Goal: Task Accomplishment & Management: Manage account settings

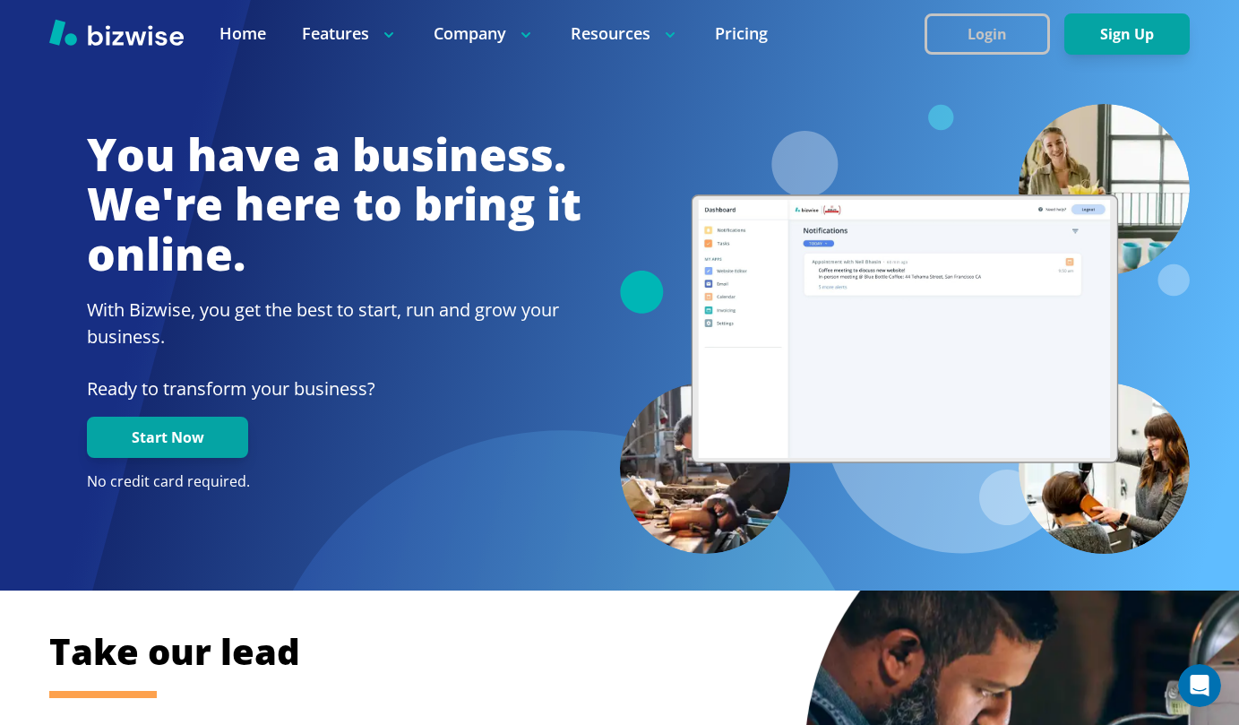
click at [789, 36] on button "Login" at bounding box center [987, 33] width 125 height 41
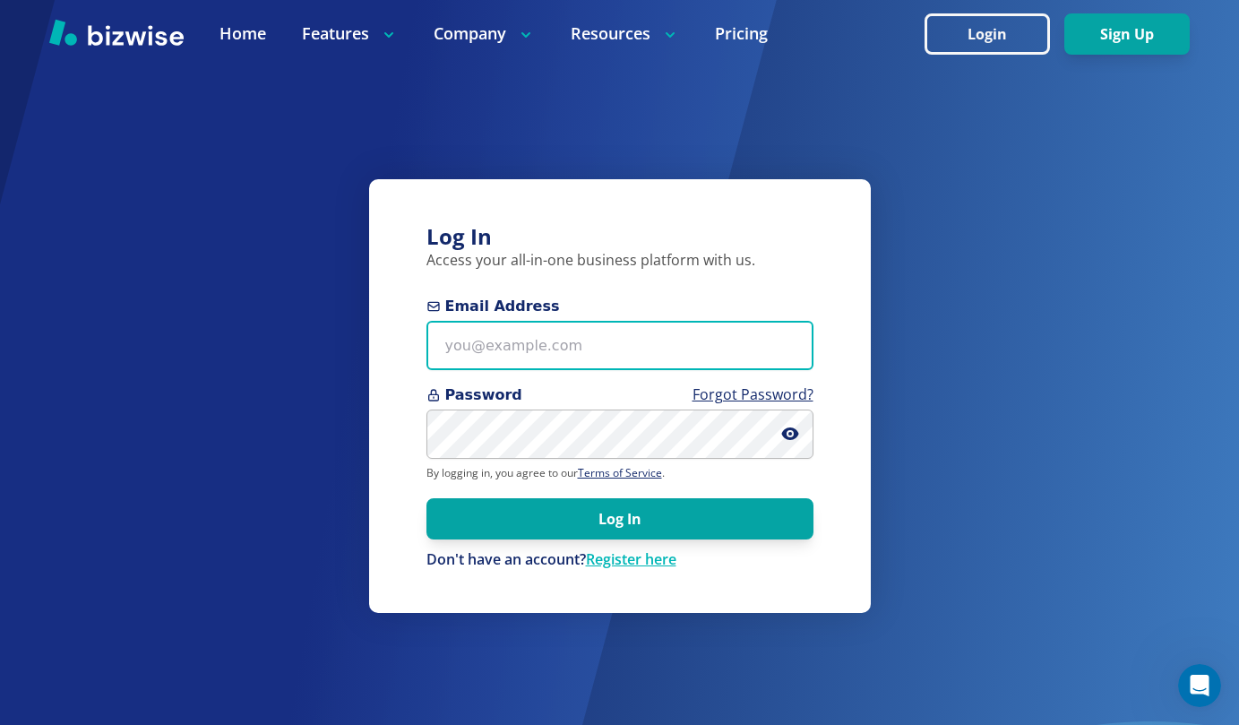
type input "doulavonda@gmail.com"
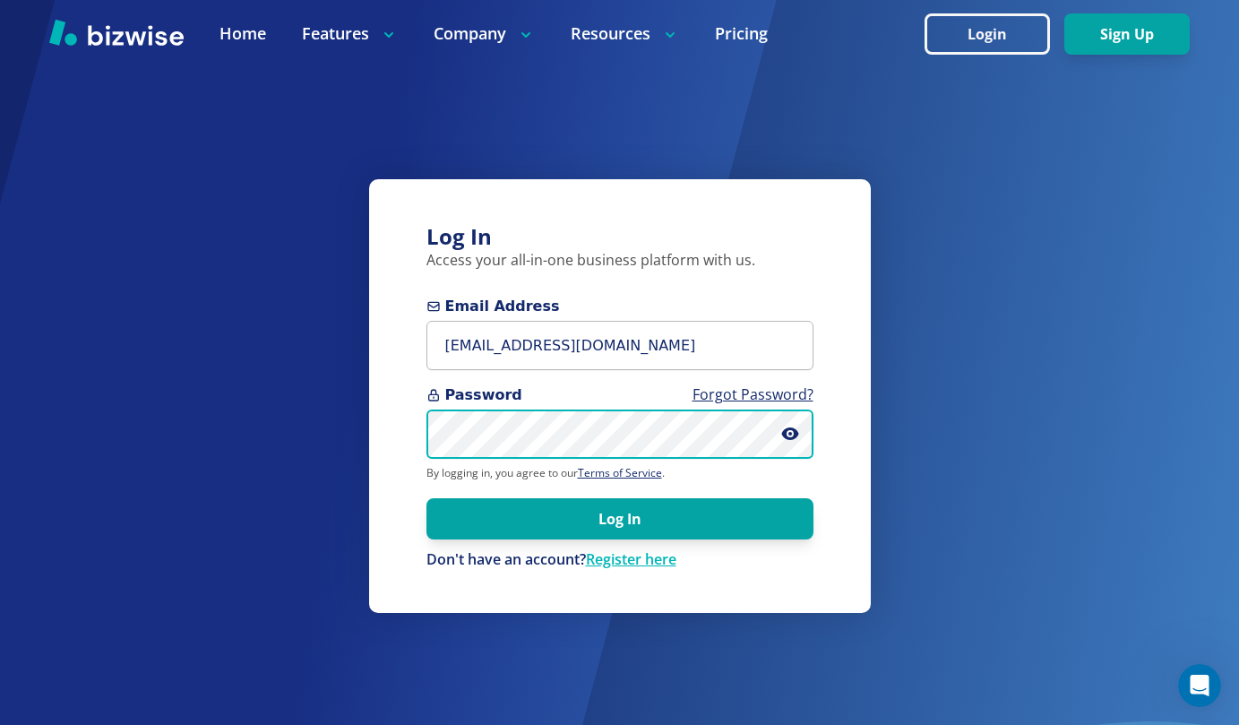
click at [619, 518] on button "Log In" at bounding box center [620, 518] width 387 height 41
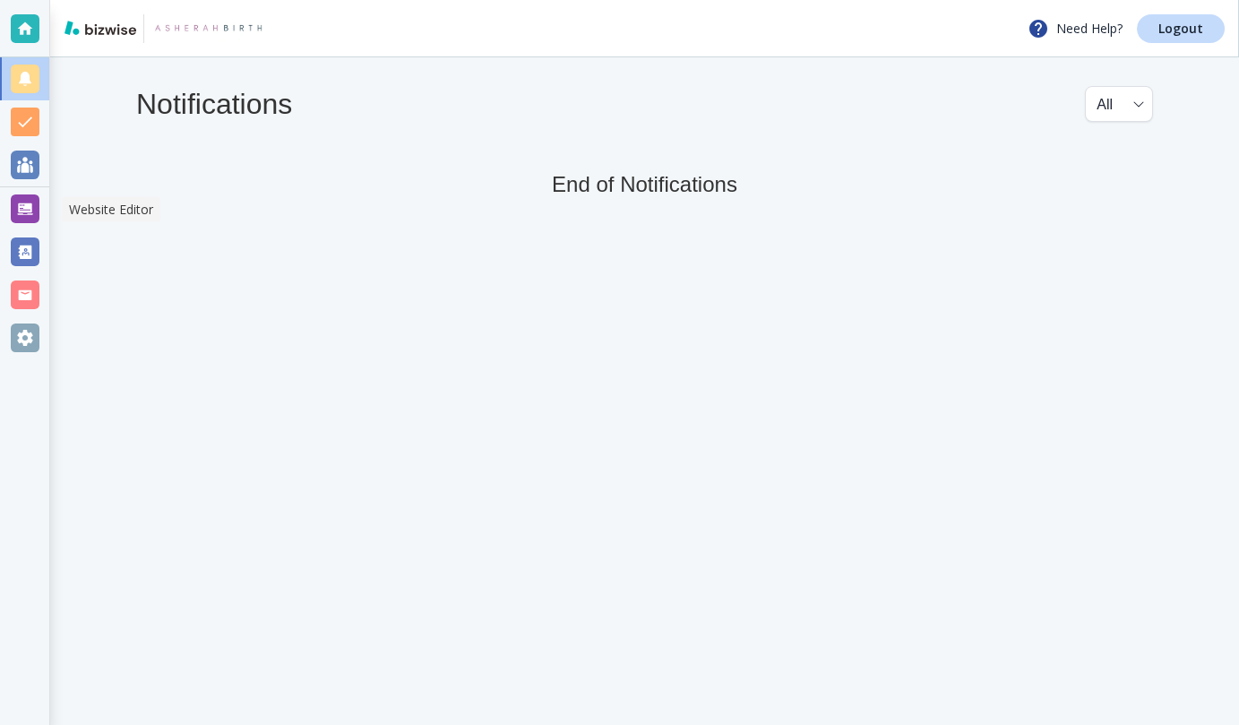
click at [30, 211] on div at bounding box center [25, 208] width 29 height 29
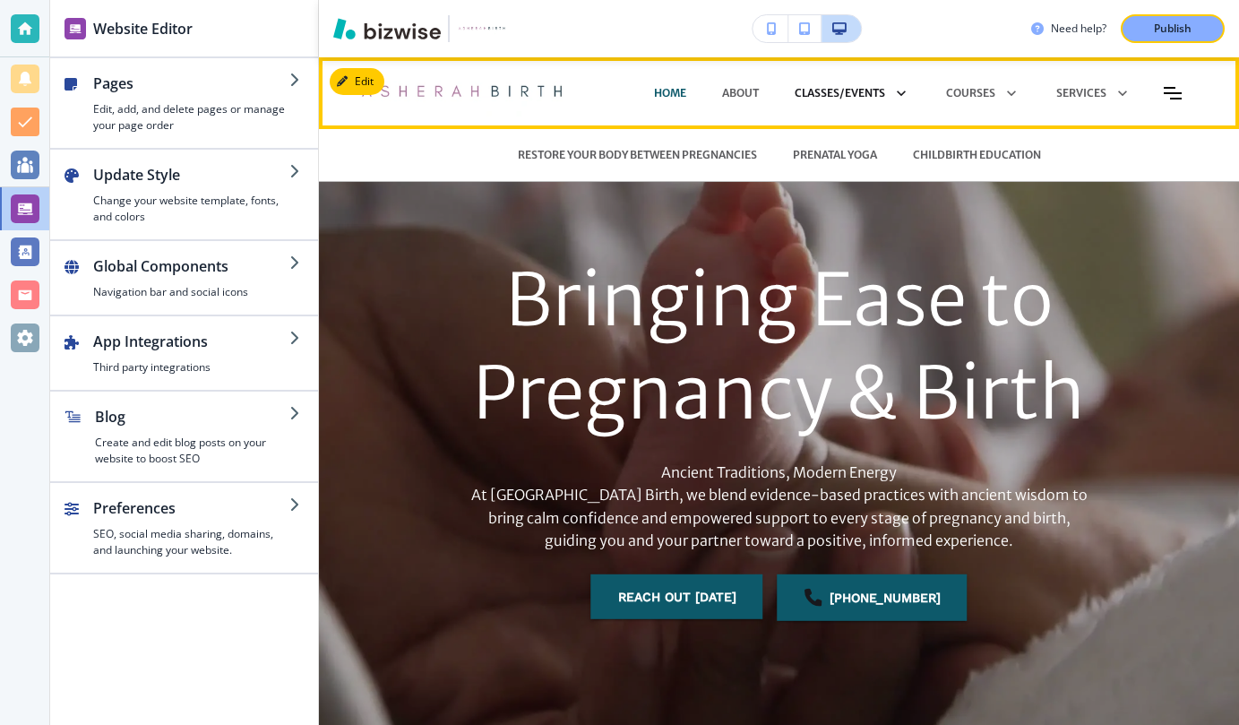
click at [901, 91] on icon at bounding box center [897, 93] width 25 height 25
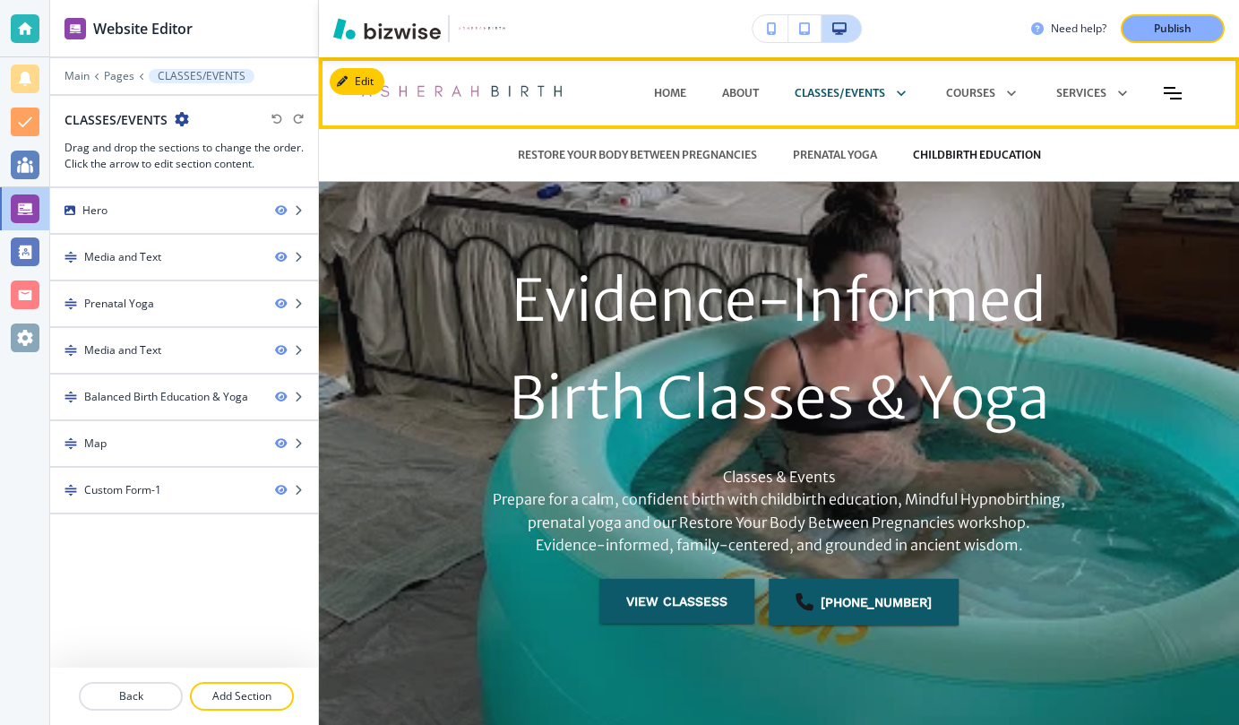
click at [972, 151] on p "CHILDBIRTH EDUCATION" at bounding box center [977, 155] width 128 height 16
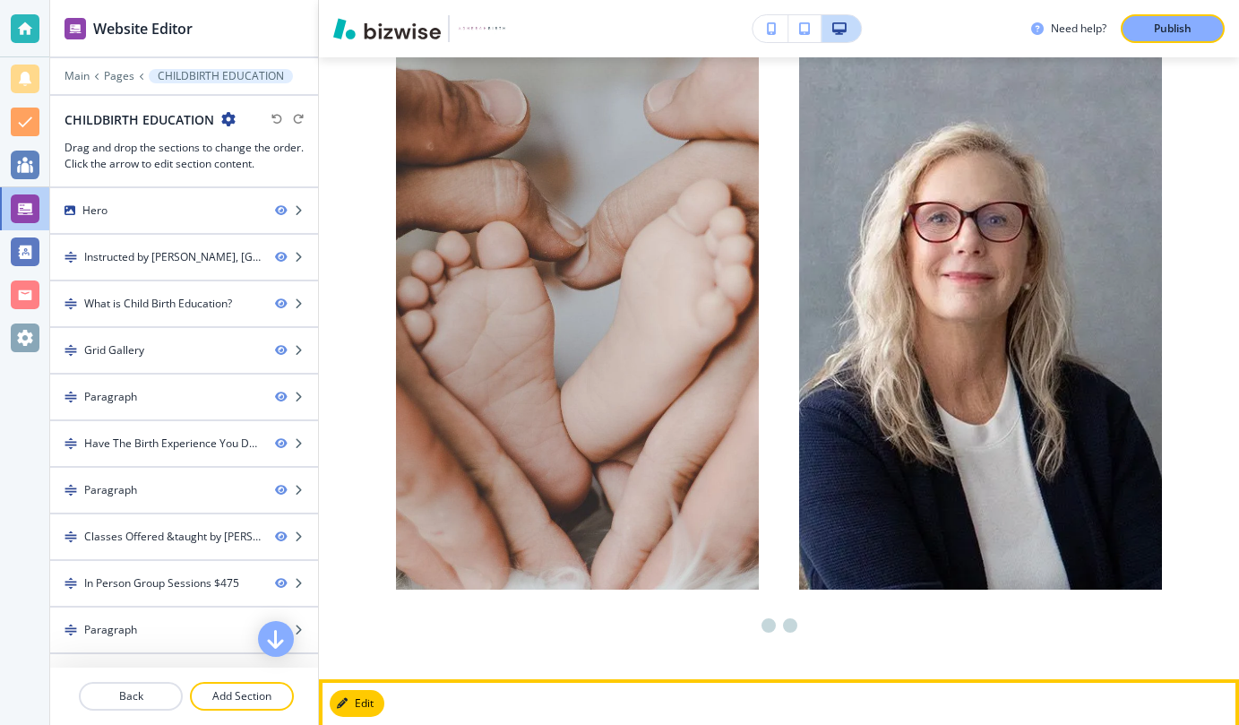
scroll to position [5231, 0]
